Goal: Transaction & Acquisition: Purchase product/service

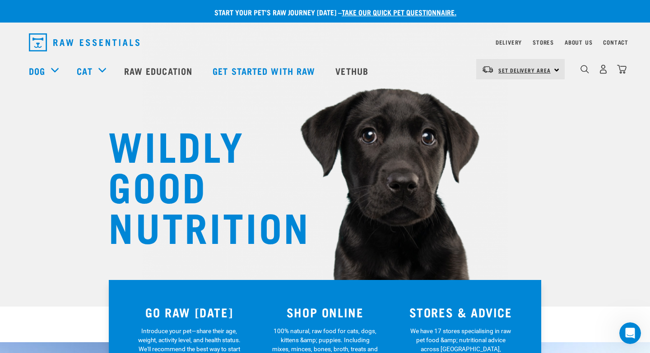
click at [514, 72] on span "Set Delivery Area" at bounding box center [524, 70] width 52 height 3
click at [513, 93] on link "[GEOGRAPHIC_DATA]" at bounding box center [519, 95] width 87 height 20
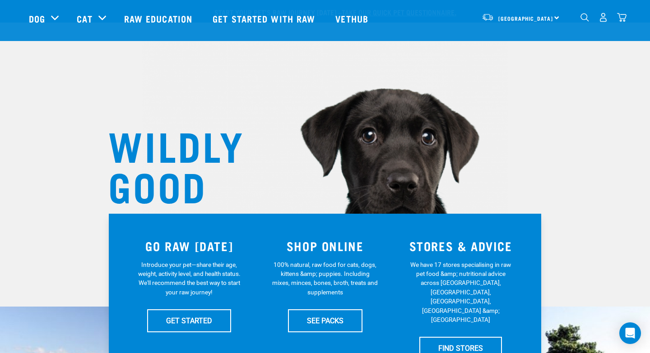
scroll to position [167, 0]
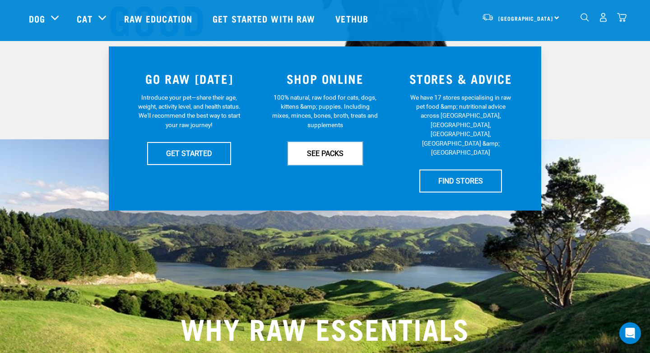
click at [336, 157] on link "SEE PACKS" at bounding box center [325, 153] width 74 height 23
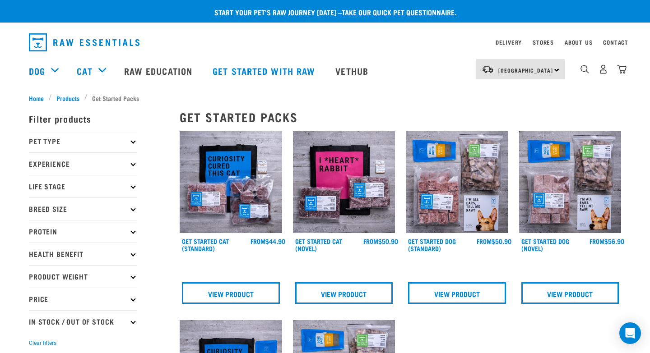
click at [69, 97] on span "Products" at bounding box center [67, 97] width 23 height 9
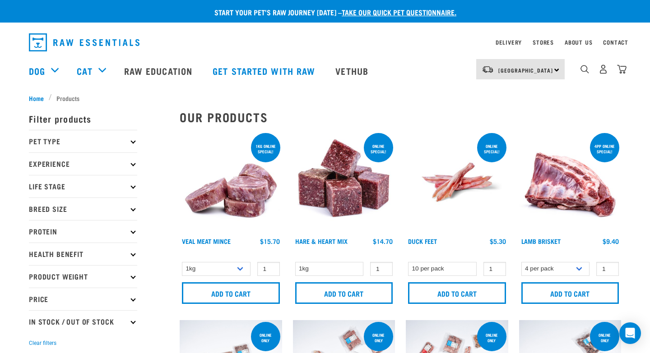
click at [124, 142] on p "Pet Type" at bounding box center [83, 141] width 108 height 23
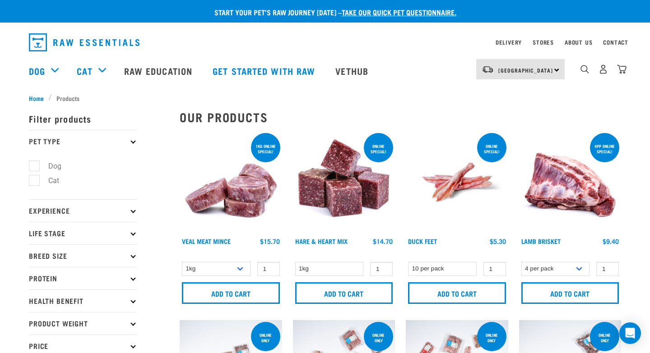
click at [35, 166] on label "Dog" at bounding box center [49, 166] width 31 height 11
click at [35, 166] on input "Dog" at bounding box center [32, 164] width 6 height 6
checkbox input "true"
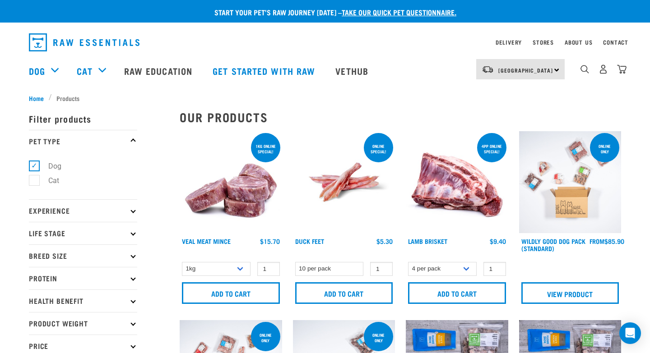
click at [126, 280] on p "Protein" at bounding box center [83, 278] width 108 height 23
click at [130, 280] on p "Protein" at bounding box center [83, 278] width 108 height 23
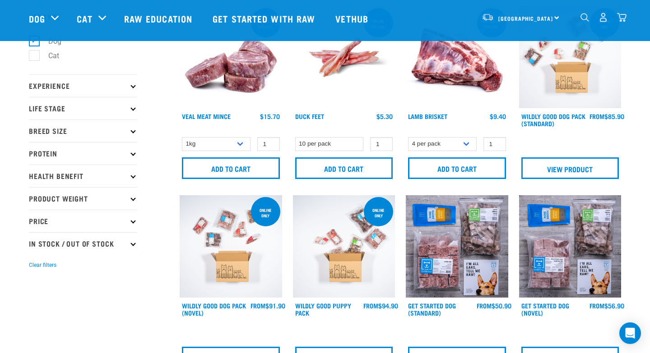
scroll to position [73, 0]
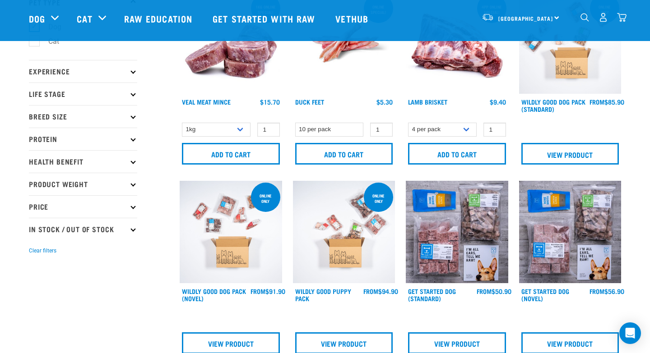
click at [126, 74] on p "Experience" at bounding box center [83, 71] width 108 height 23
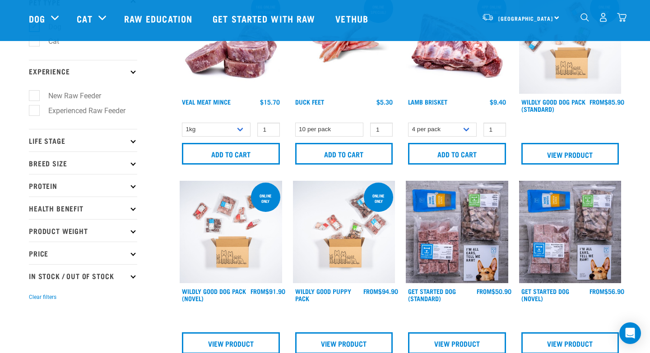
click at [129, 75] on p "Experience" at bounding box center [83, 71] width 108 height 23
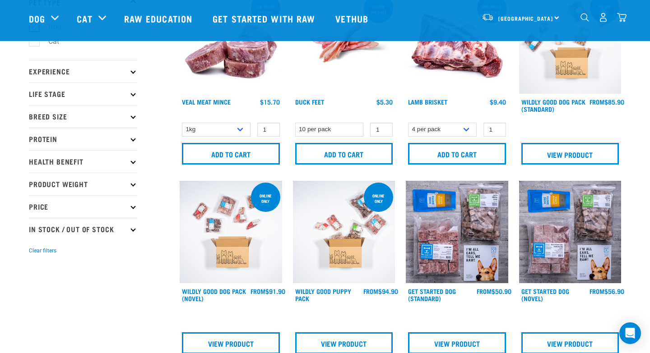
click at [134, 101] on p "Life Stage" at bounding box center [83, 94] width 108 height 23
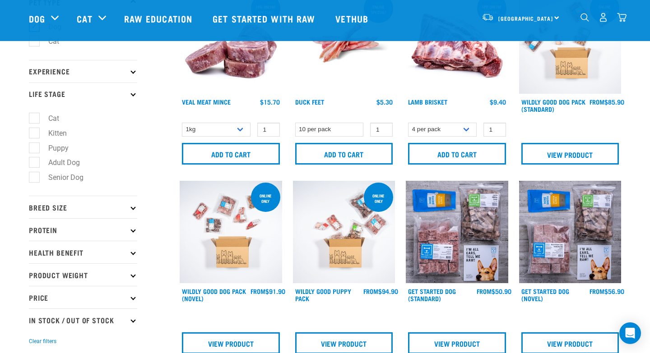
click at [34, 168] on label "Adult Dog" at bounding box center [59, 162] width 50 height 11
click at [31, 164] on input "Adult Dog" at bounding box center [32, 161] width 6 height 6
checkbox input "true"
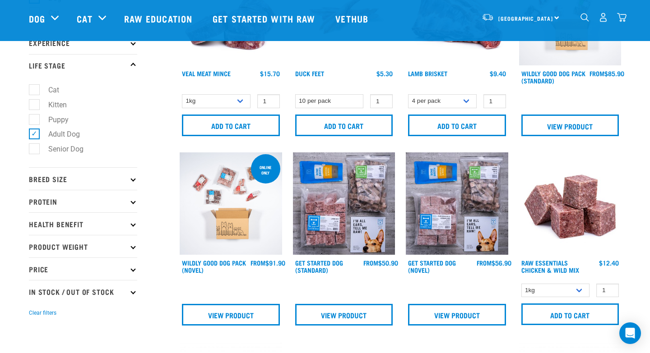
scroll to position [144, 0]
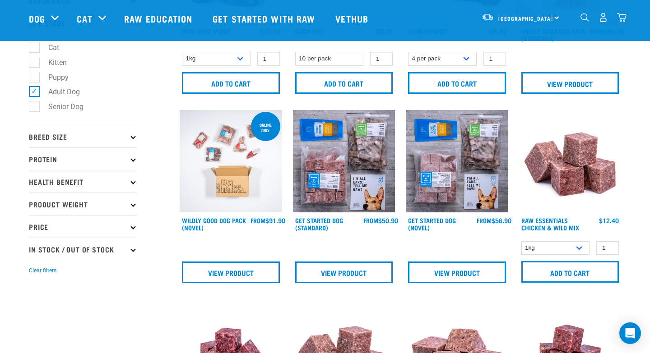
click at [130, 206] on icon at bounding box center [132, 204] width 5 height 5
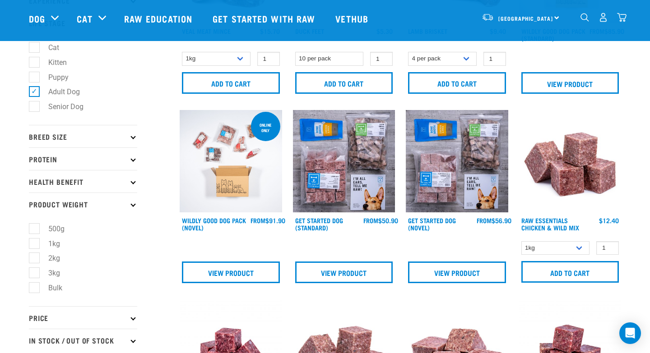
click at [35, 273] on label "3kg" at bounding box center [49, 272] width 30 height 11
click at [35, 273] on input "3kg" at bounding box center [32, 272] width 6 height 6
checkbox input "true"
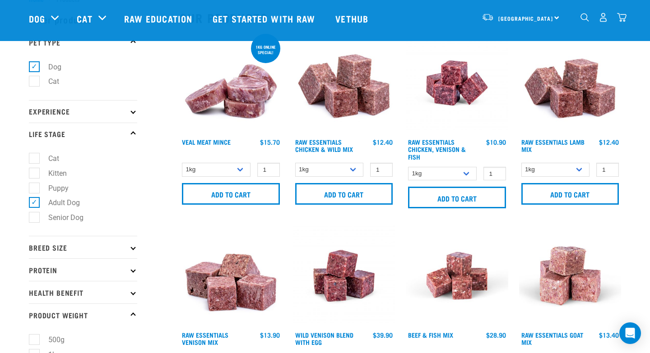
scroll to position [51, 0]
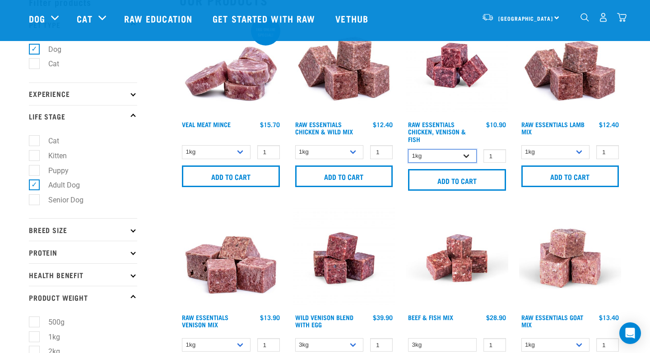
click at [465, 155] on select "1kg 3kg" at bounding box center [442, 156] width 69 height 14
click at [460, 161] on select "1kg 3kg" at bounding box center [442, 156] width 69 height 14
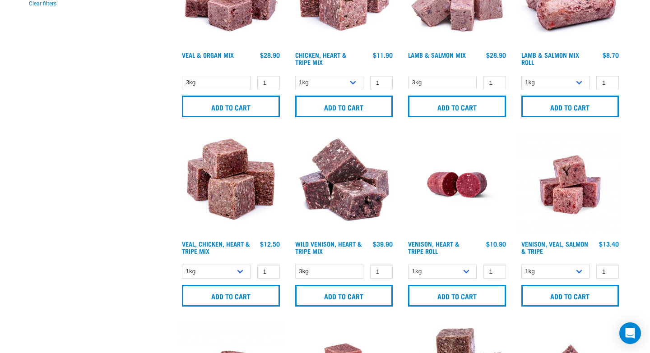
scroll to position [0, 0]
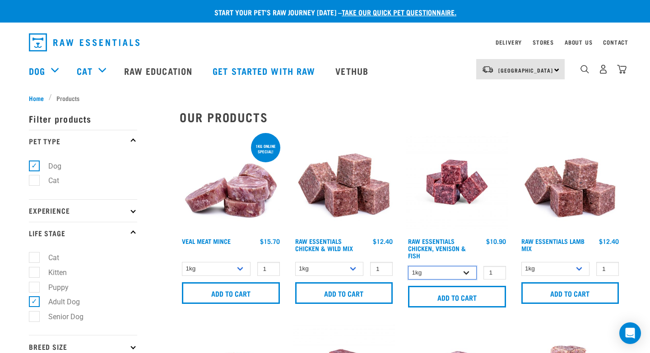
click at [463, 276] on select "1kg 3kg" at bounding box center [442, 273] width 69 height 14
select select "28665"
click at [497, 271] on input "2" at bounding box center [494, 273] width 23 height 14
click at [497, 271] on input "3" at bounding box center [494, 273] width 23 height 14
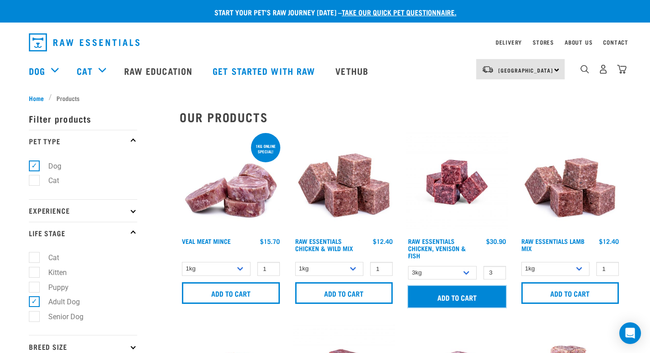
click at [488, 291] on input "Add to cart" at bounding box center [457, 297] width 98 height 22
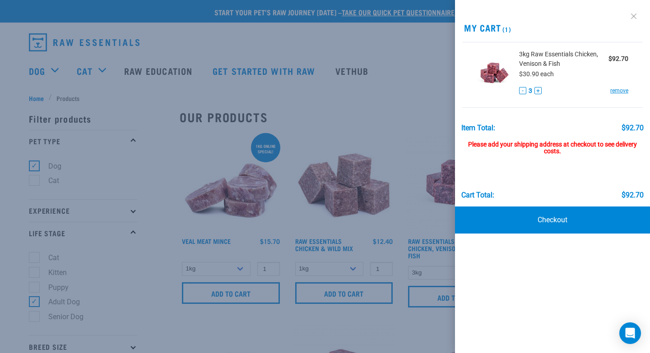
click at [633, 19] on link at bounding box center [633, 16] width 14 height 14
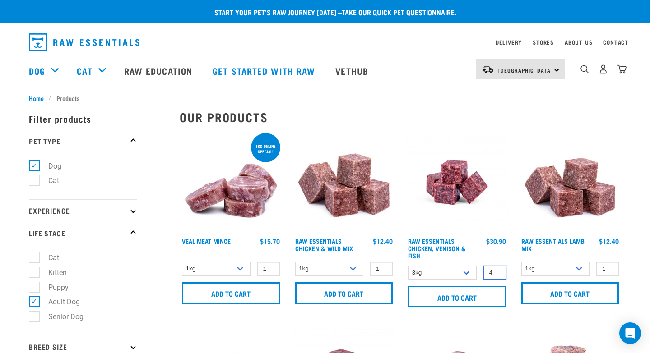
click at [495, 270] on input "4" at bounding box center [494, 273] width 23 height 14
type input "5"
click at [495, 270] on input "5" at bounding box center [494, 273] width 23 height 14
click at [485, 294] on input "Add to cart" at bounding box center [457, 297] width 98 height 22
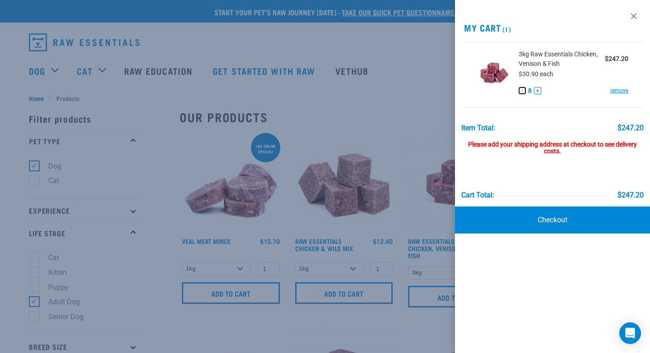
click at [523, 90] on button "-" at bounding box center [521, 90] width 7 height 7
click at [636, 17] on link at bounding box center [633, 16] width 14 height 14
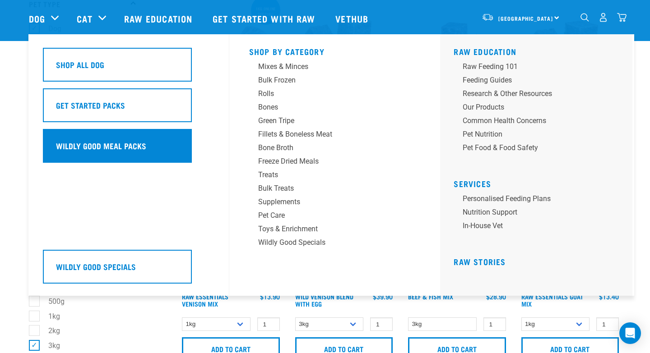
scroll to position [72, 0]
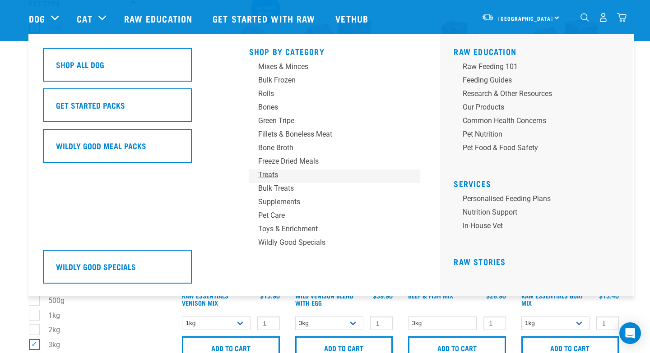
click at [270, 178] on div "Treats" at bounding box center [328, 175] width 141 height 11
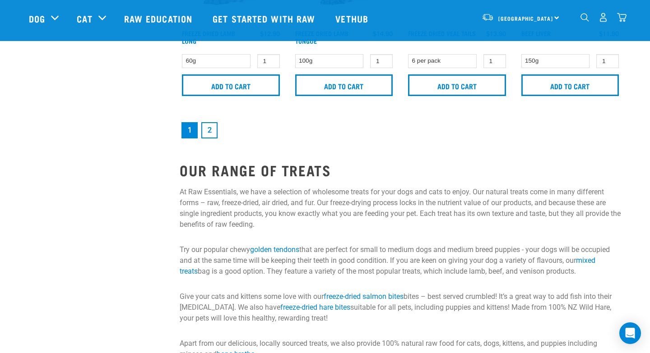
scroll to position [1469, 0]
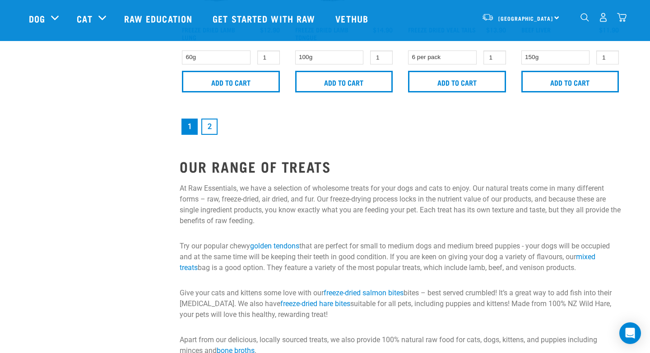
click at [209, 127] on link "2" at bounding box center [209, 127] width 16 height 16
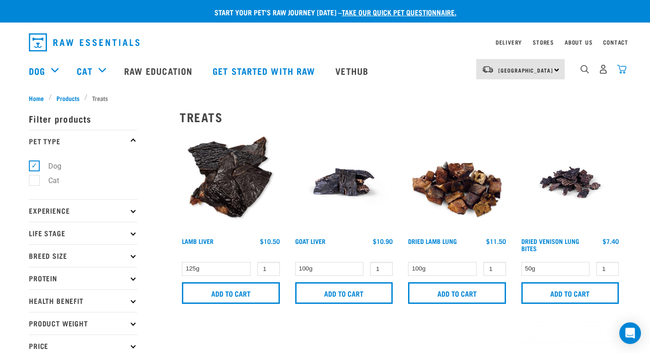
click at [622, 74] on img "dropdown navigation" at bounding box center [621, 69] width 9 height 9
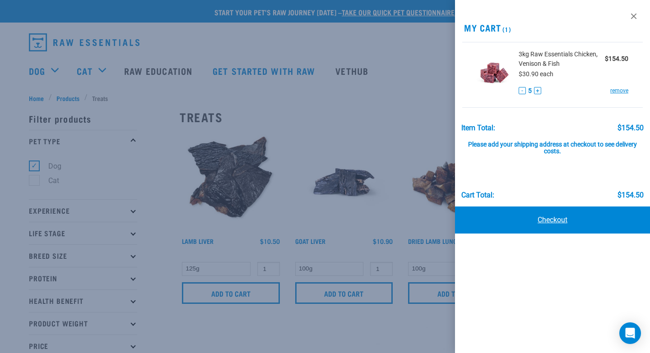
click at [546, 218] on link "Checkout" at bounding box center [552, 220] width 195 height 27
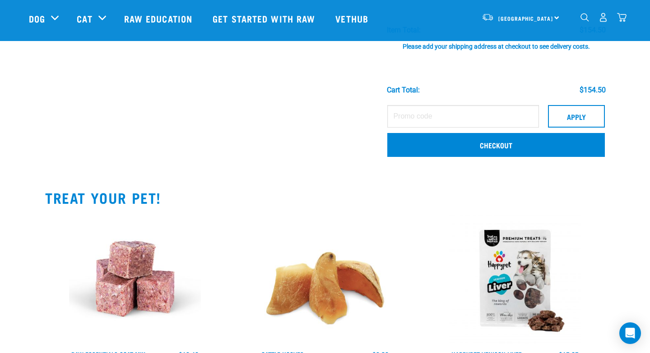
scroll to position [131, 0]
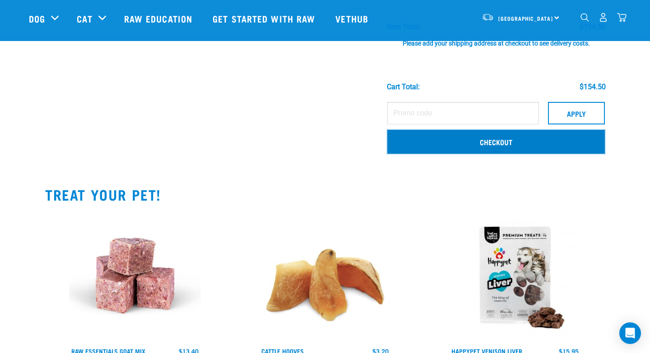
click at [496, 146] on link "Checkout" at bounding box center [495, 141] width 217 height 23
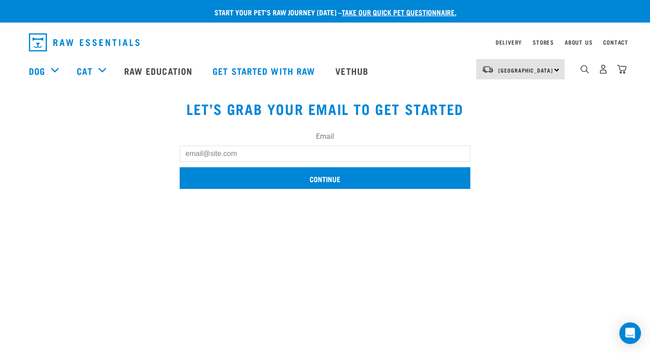
type input "[EMAIL_ADDRESS][DOMAIN_NAME]"
click at [294, 175] on input "Continue" at bounding box center [325, 178] width 290 height 22
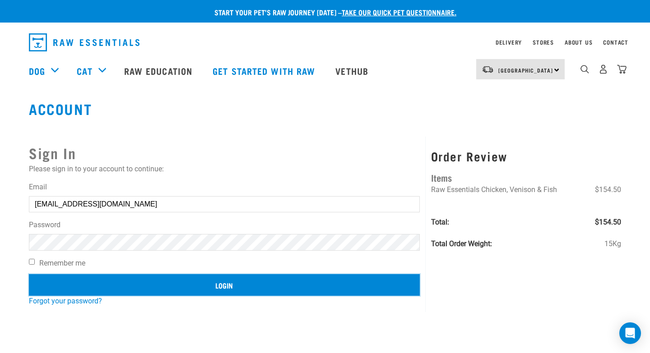
click at [201, 286] on input "Login" at bounding box center [224, 285] width 391 height 22
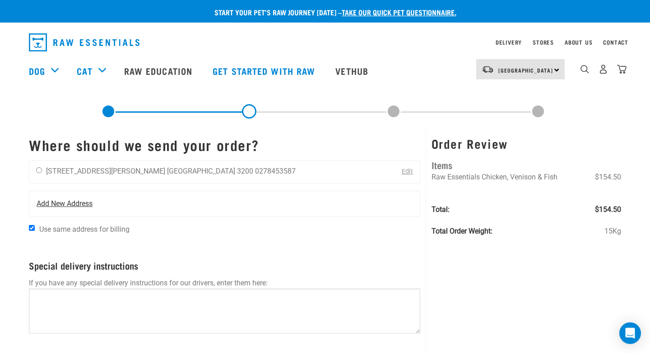
click at [64, 199] on span "Add New Address" at bounding box center [65, 203] width 56 height 11
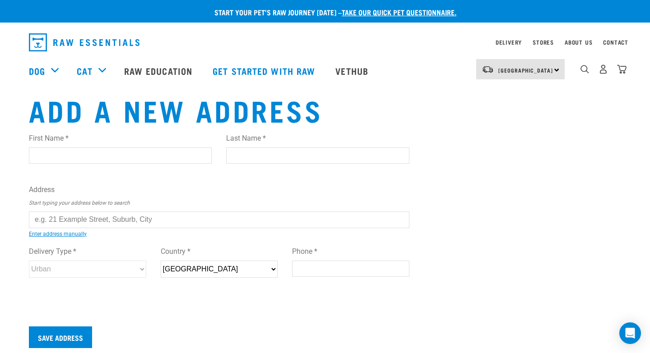
click at [51, 154] on input "First Name *" at bounding box center [120, 156] width 183 height 16
type input "Caitlen"
type input "Parry"
type input "9d Duke Street"
type input "Ngaruawahia"
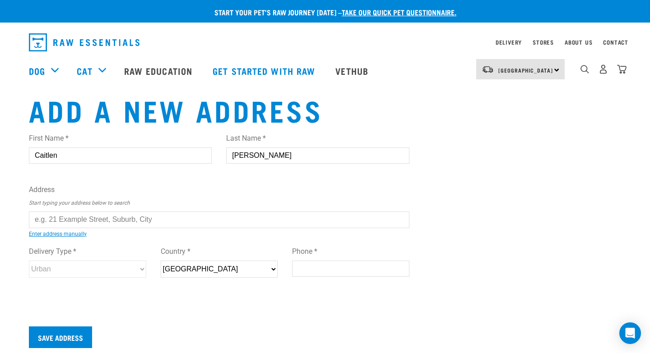
type input "3720"
click at [119, 215] on input "text" at bounding box center [219, 220] width 380 height 16
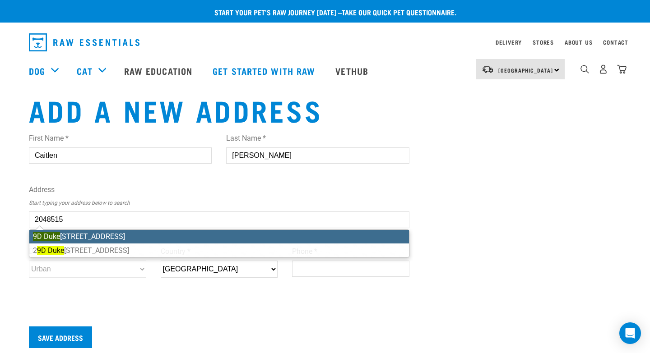
click at [129, 235] on li "9D Duke Street, Ngāruawāhia 3720" at bounding box center [218, 237] width 379 height 14
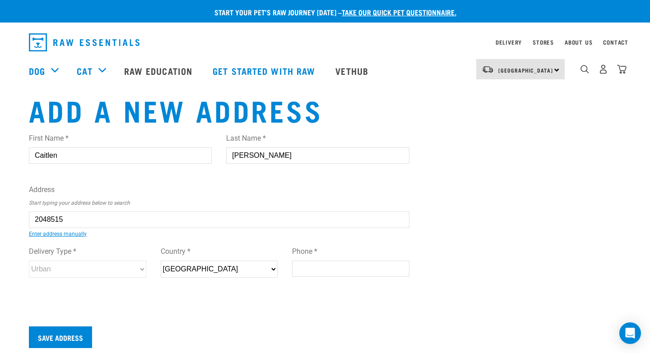
type input "9D Duke Street, Ngāruawāhia 3720"
type input "[STREET_ADDRESS]"
type input "Ngāruawāhia"
type input "Waikato"
select select "WKO"
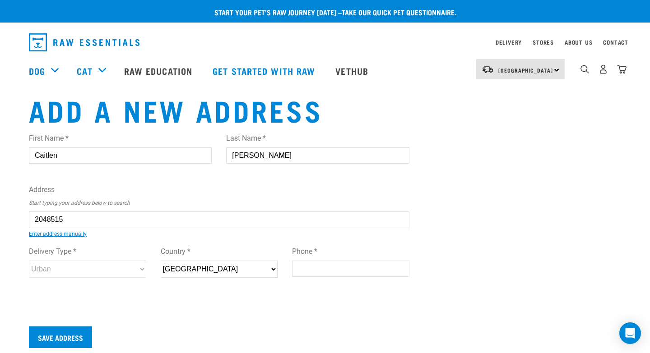
select select "Urban"
type input "9D Duke Street, Ngāruawāhia 3720"
click at [103, 266] on select "Urban Rural" at bounding box center [87, 269] width 117 height 17
click at [343, 264] on input "Phone *" at bounding box center [350, 269] width 117 height 16
type input "0278453587"
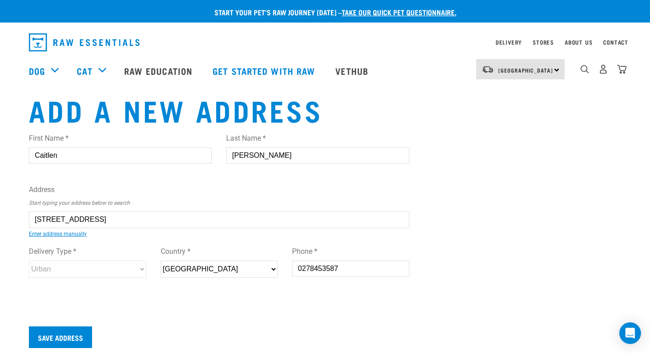
type input "Ngāruawāhia"
click at [74, 330] on input "Save Address" at bounding box center [60, 338] width 63 height 22
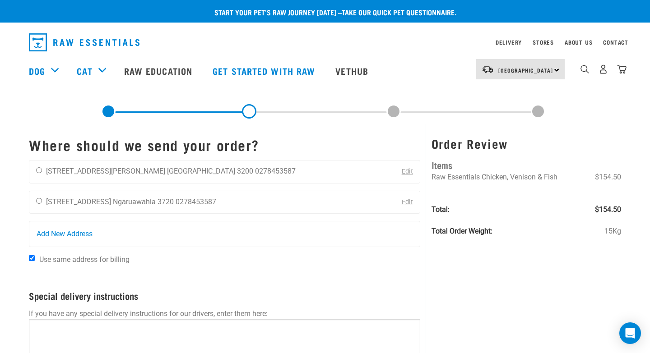
click at [409, 172] on link "Edit" at bounding box center [406, 172] width 11 height 8
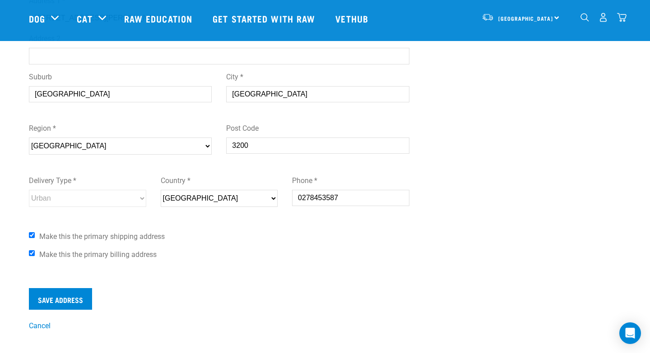
scroll to position [201, 0]
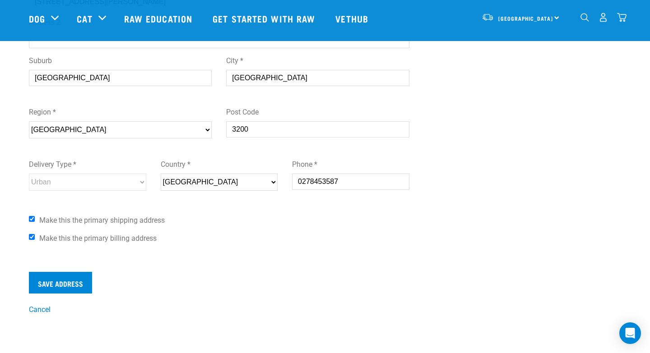
click at [32, 239] on input "Make this the primary billing address" at bounding box center [32, 237] width 6 height 6
checkbox input "false"
click at [32, 217] on input "Make this the primary shipping address" at bounding box center [32, 219] width 6 height 6
checkbox input "false"
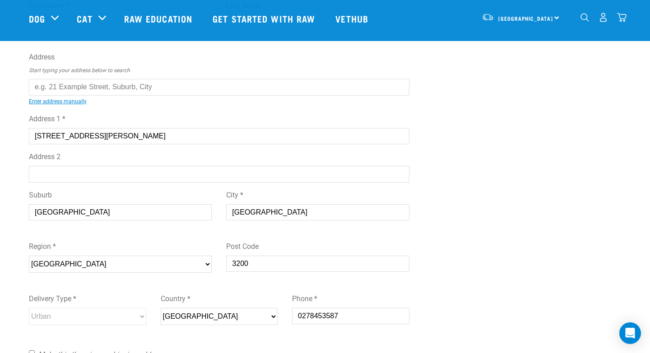
scroll to position [65, 0]
click at [58, 214] on input "Auckland Airport" at bounding box center [120, 213] width 183 height 16
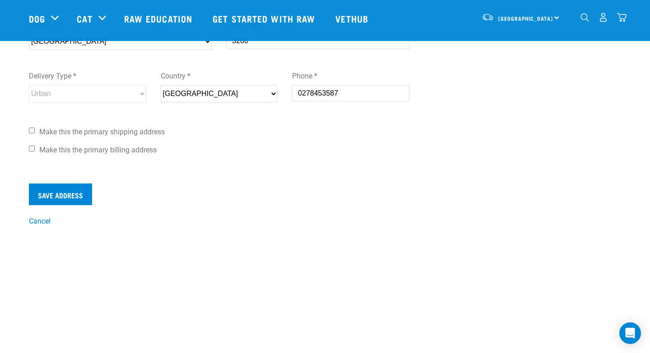
scroll to position [291, 0]
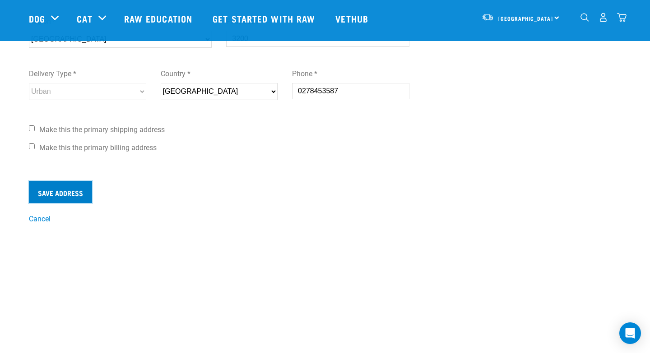
click at [48, 199] on input "Save Address" at bounding box center [60, 192] width 63 height 22
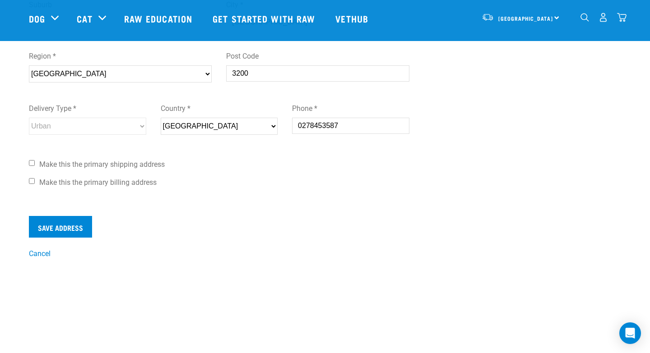
scroll to position [257, 0]
click at [43, 258] on link "Cancel" at bounding box center [40, 253] width 22 height 9
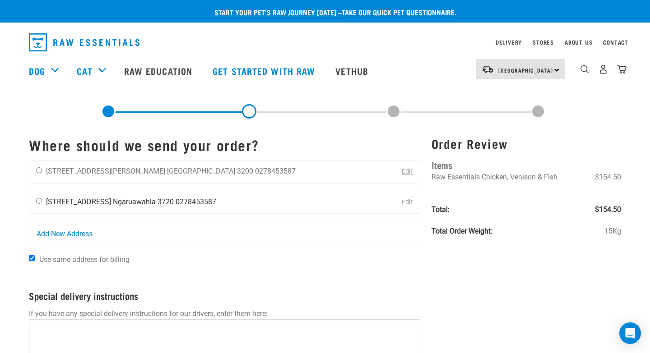
click at [39, 201] on input "radio" at bounding box center [39, 201] width 6 height 6
radio input "true"
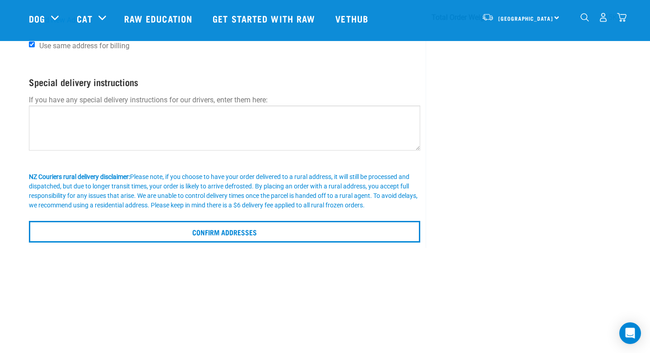
scroll to position [151, 0]
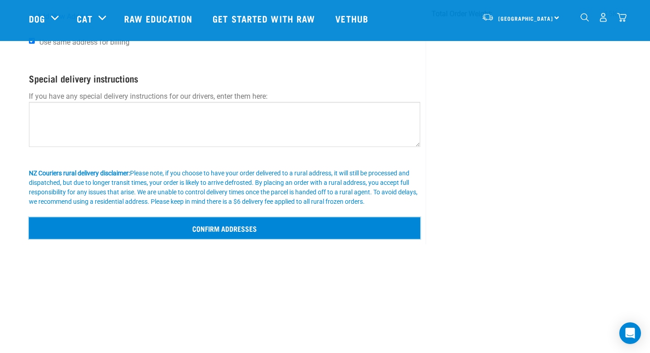
click at [217, 231] on input "Confirm addresses" at bounding box center [224, 228] width 391 height 22
